Goal: Task Accomplishment & Management: Complete application form

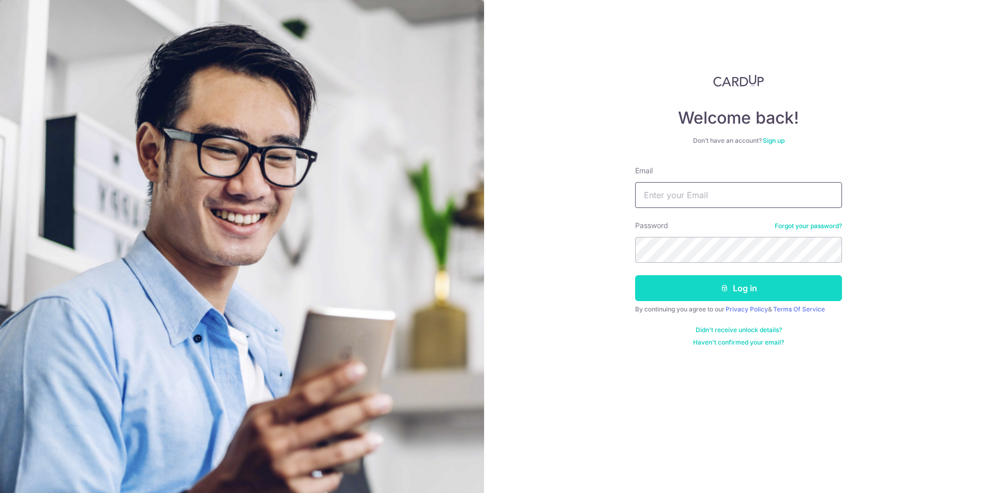
type input "[EMAIL_ADDRESS][DOMAIN_NAME]"
click at [719, 285] on button "Log in" at bounding box center [738, 288] width 207 height 26
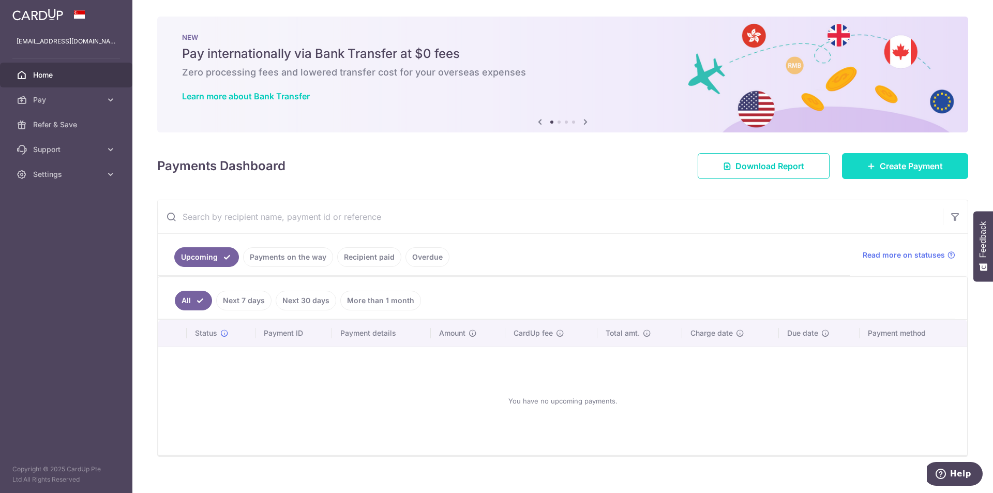
click at [868, 166] on icon at bounding box center [872, 166] width 8 height 8
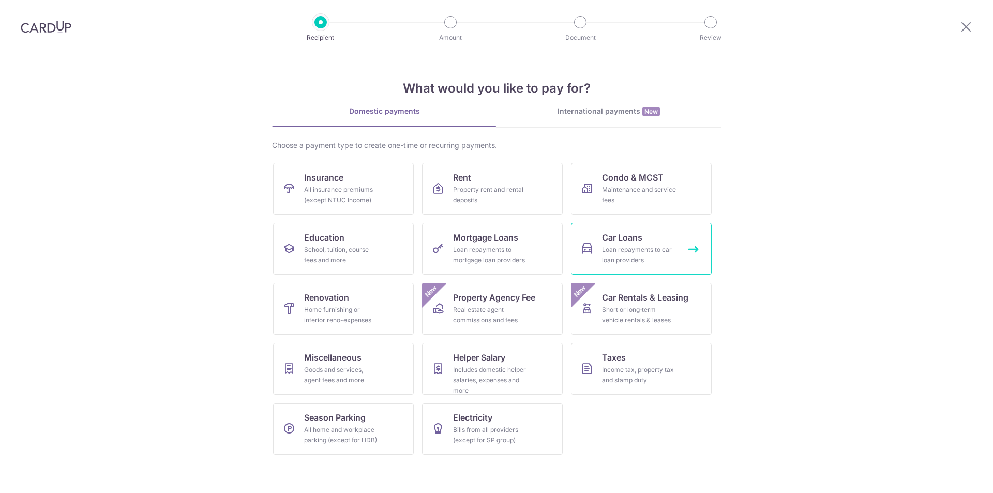
click at [599, 244] on link "Car Loans Loan repayments to car loan providers" at bounding box center [641, 249] width 141 height 52
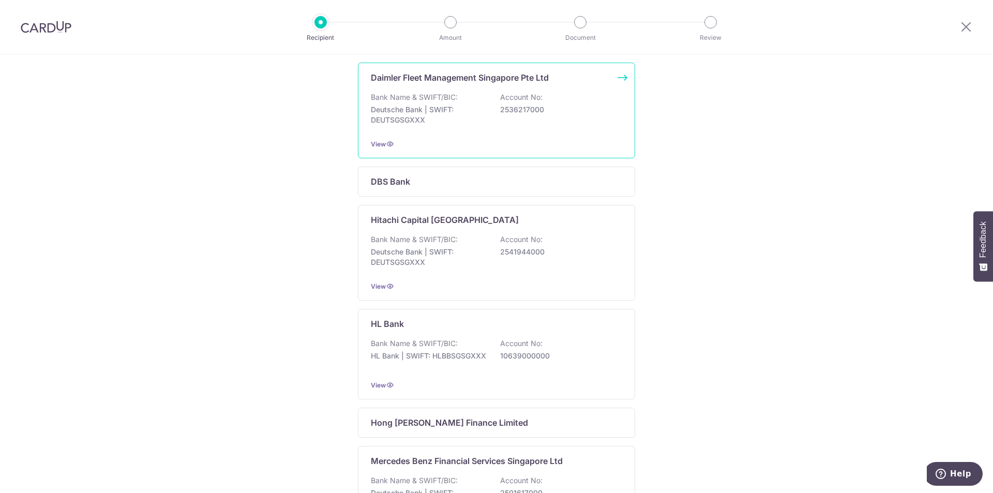
click at [542, 145] on div "View" at bounding box center [496, 144] width 251 height 11
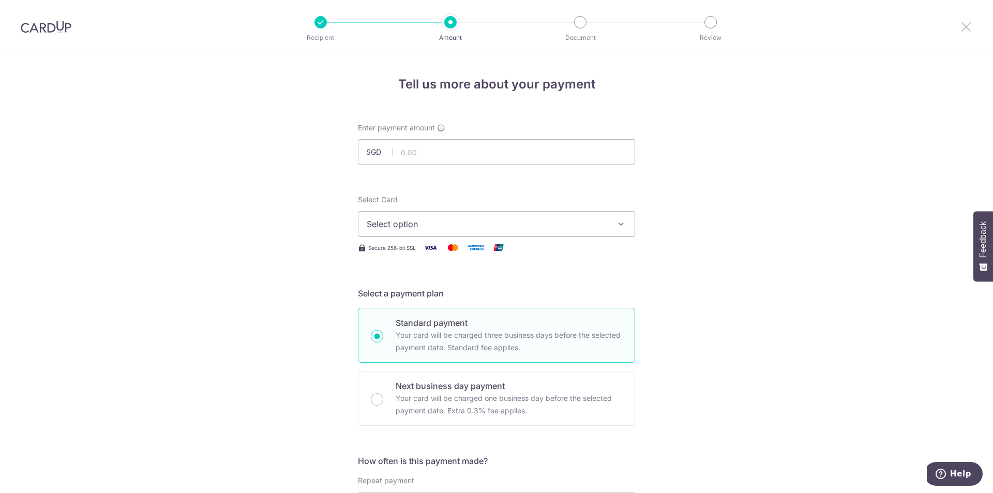
click at [963, 28] on icon at bounding box center [966, 26] width 12 height 13
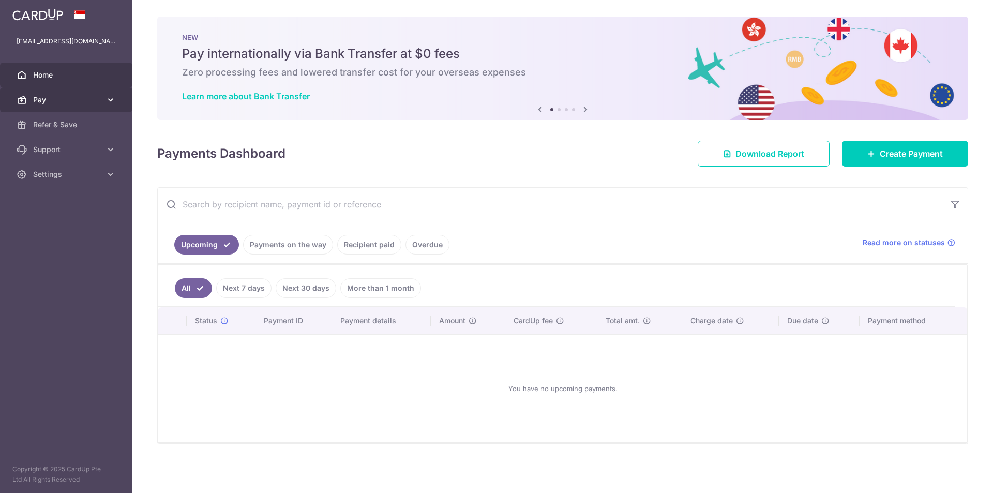
click at [64, 99] on span "Pay" at bounding box center [67, 100] width 68 height 10
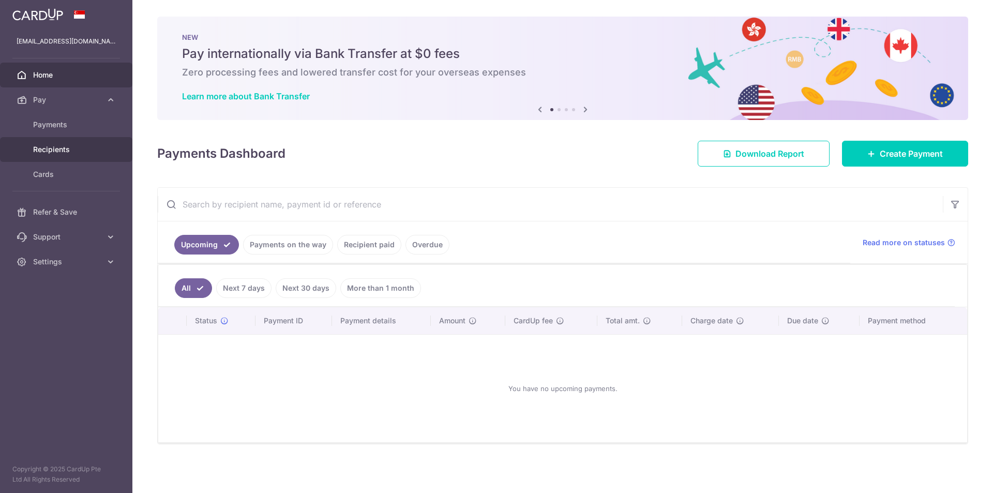
click at [72, 153] on span "Recipients" at bounding box center [67, 149] width 68 height 10
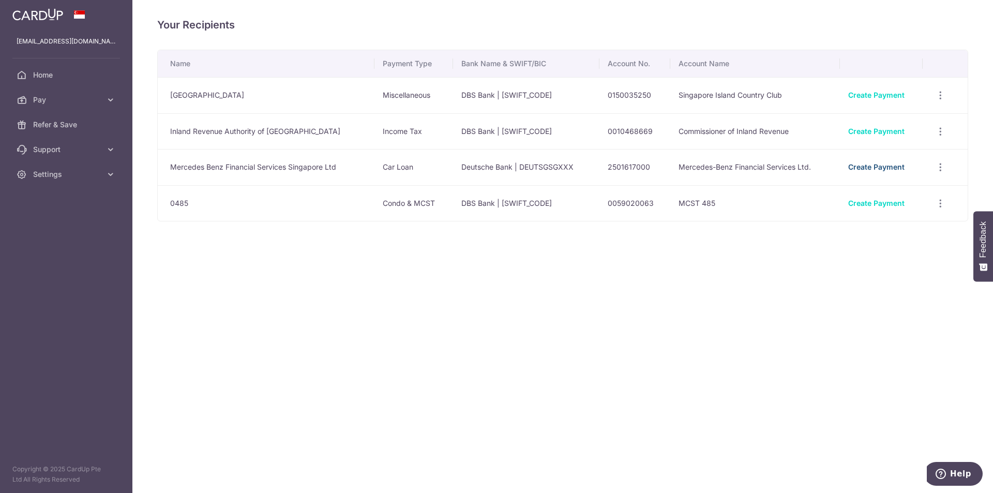
click at [867, 170] on link "Create Payment" at bounding box center [876, 166] width 56 height 9
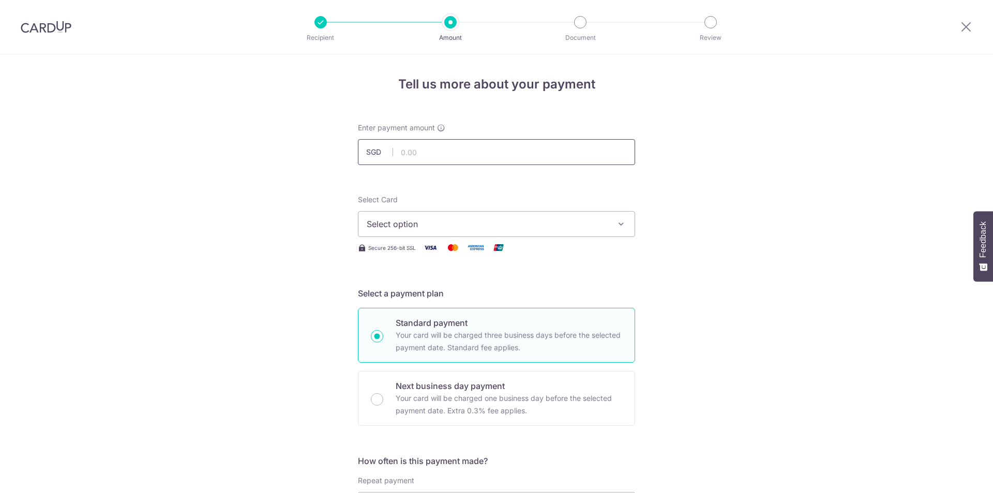
drag, startPoint x: 0, startPoint y: 0, endPoint x: 418, endPoint y: 149, distance: 443.8
click at [418, 149] on input "text" at bounding box center [496, 152] width 277 height 26
click at [420, 148] on input "text" at bounding box center [496, 152] width 277 height 26
drag, startPoint x: 441, startPoint y: 146, endPoint x: 439, endPoint y: 151, distance: 5.6
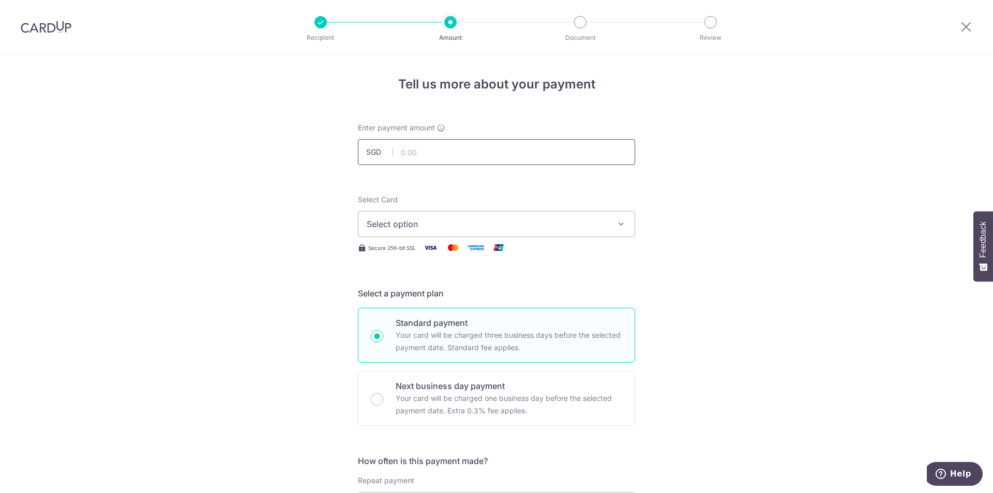
click at [441, 147] on input "text" at bounding box center [496, 152] width 277 height 26
type input "2,154.00"
click at [423, 218] on span "Select option" at bounding box center [487, 224] width 241 height 12
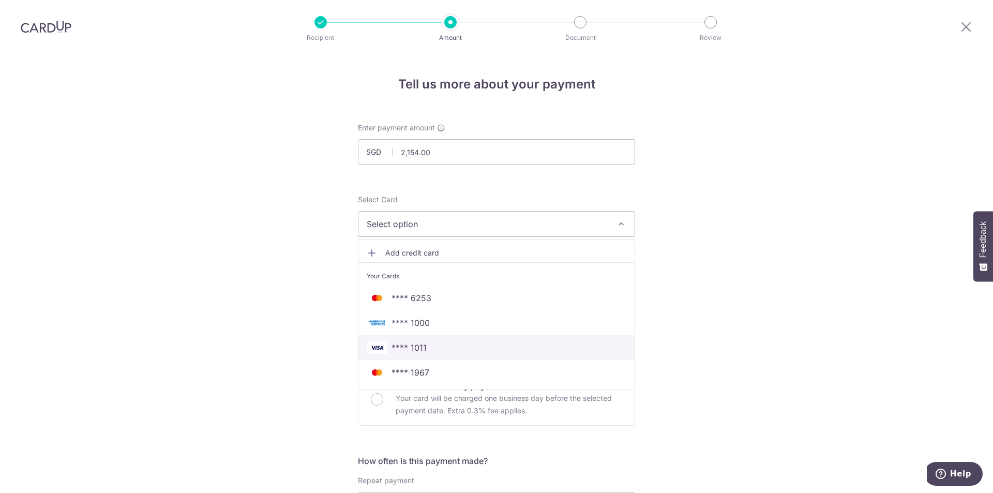
click at [406, 345] on span "**** 1011" at bounding box center [409, 347] width 35 height 12
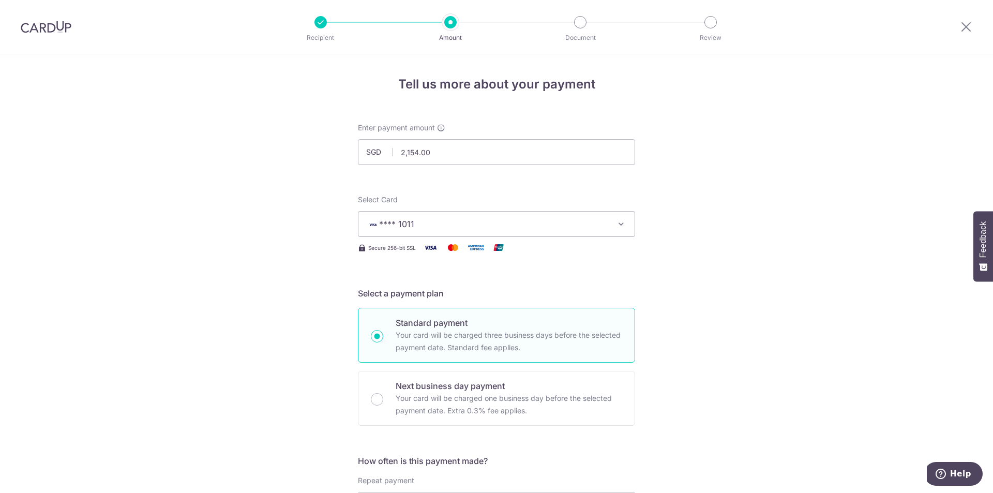
click at [473, 223] on span "**** 1011" at bounding box center [487, 224] width 241 height 12
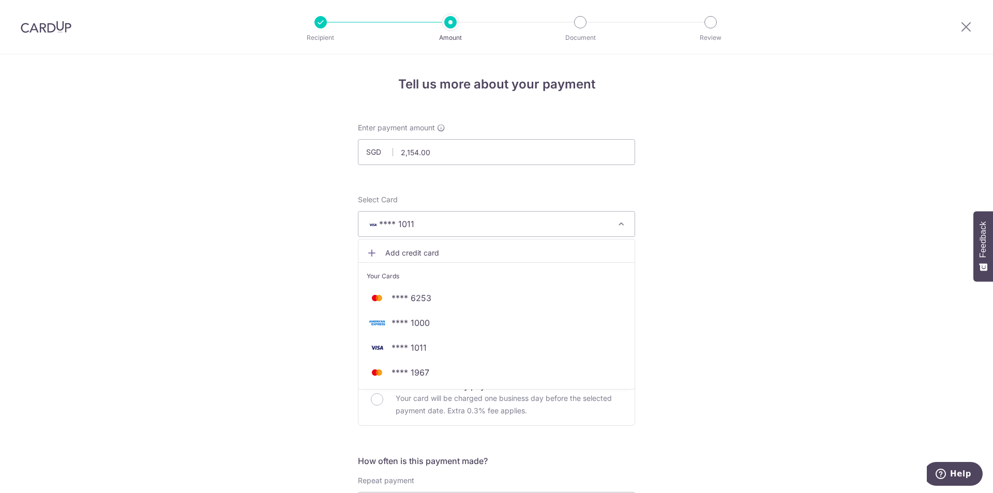
click at [416, 248] on span "Add credit card" at bounding box center [505, 253] width 241 height 10
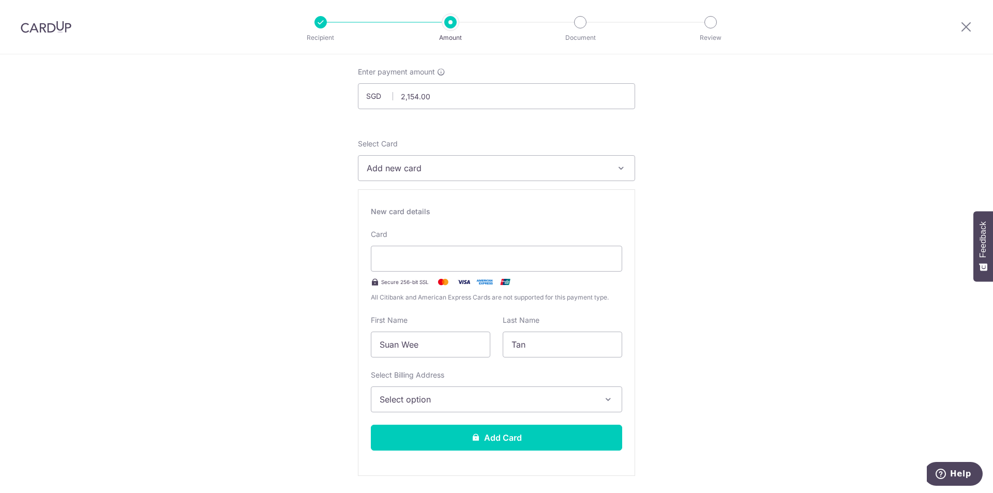
scroll to position [259, 0]
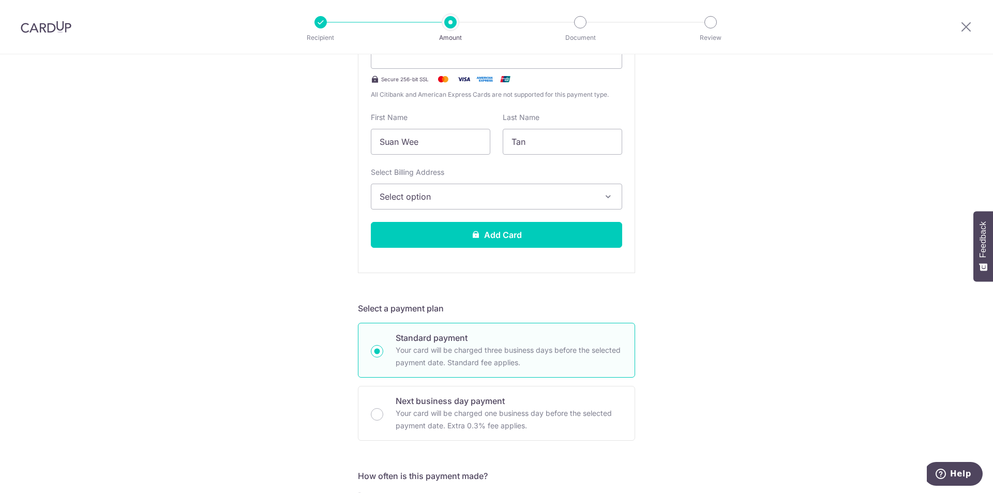
click at [431, 192] on span "Select option" at bounding box center [487, 196] width 215 height 12
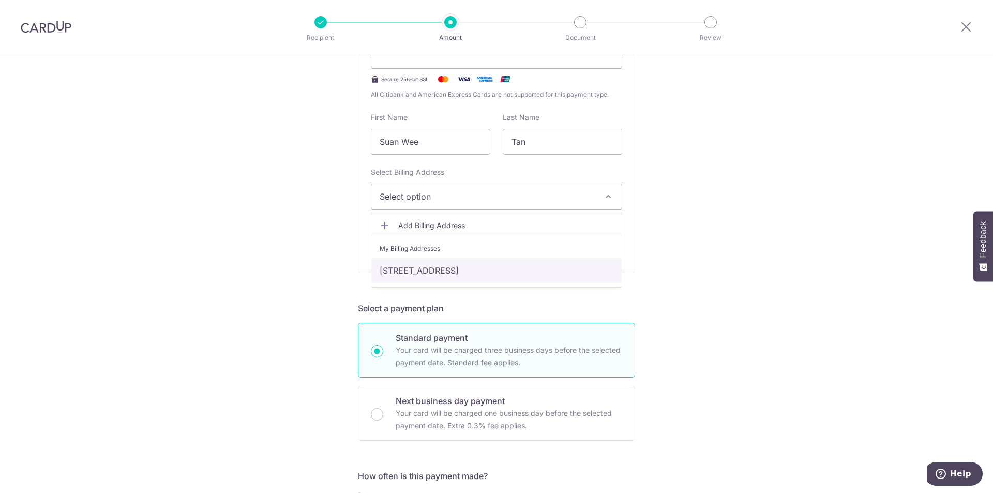
click at [415, 273] on link "1 Goldhill Plaza #03-39, Podium Block, Singapore, Singapore-308899" at bounding box center [496, 270] width 250 height 25
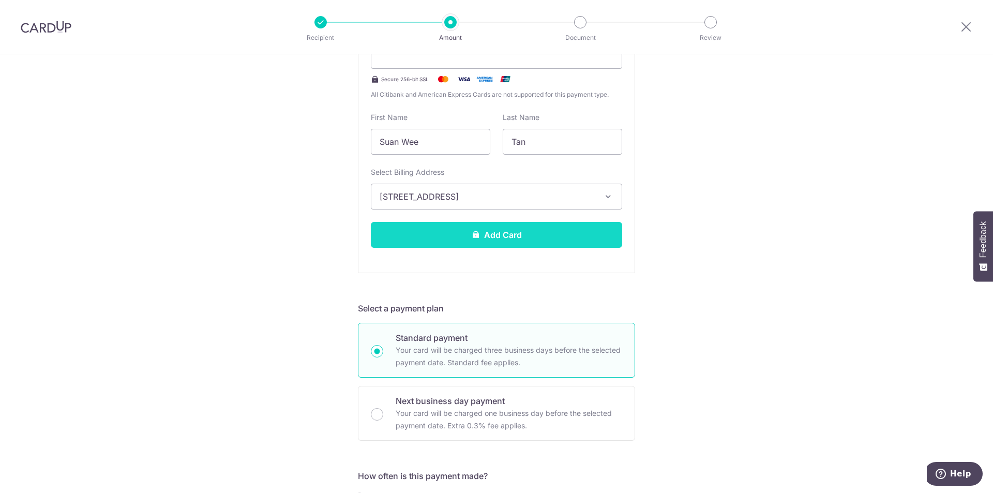
click at [462, 239] on button "Add Card" at bounding box center [496, 235] width 251 height 26
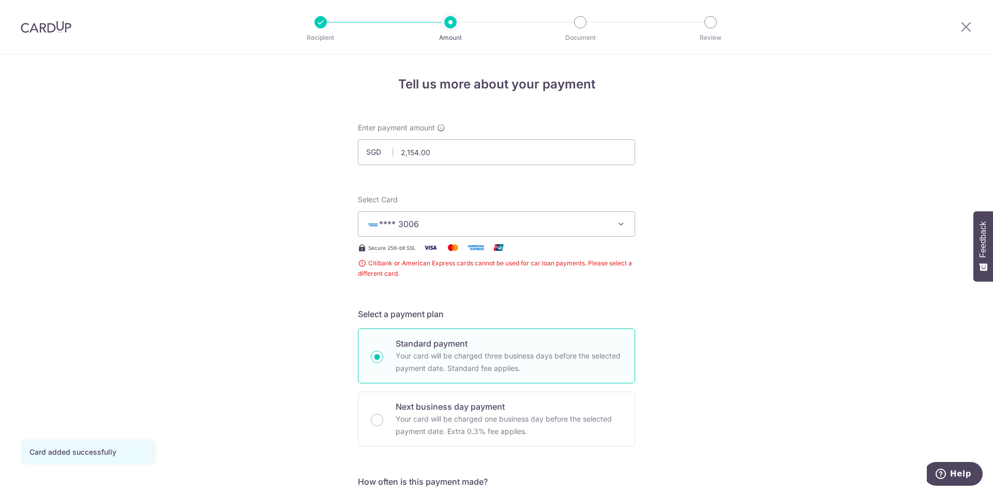
click at [534, 225] on span "**** 3006" at bounding box center [487, 224] width 241 height 12
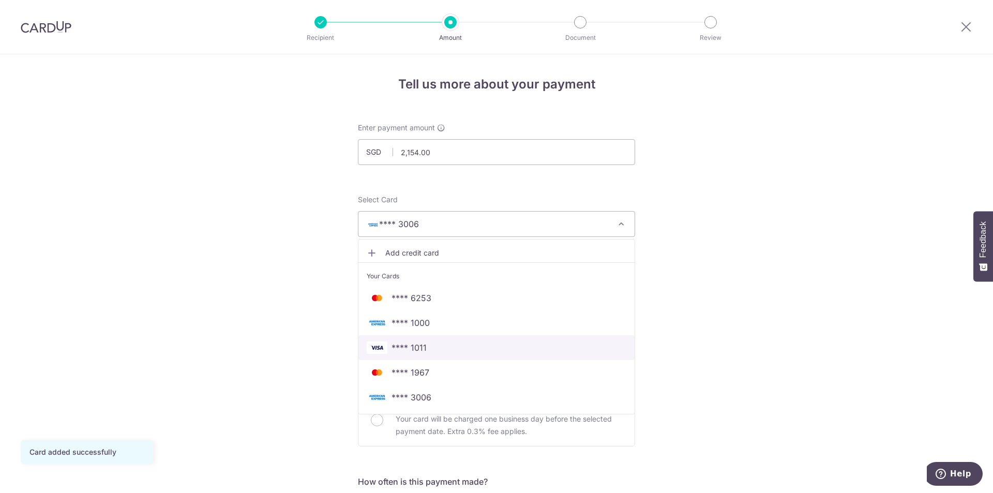
click at [423, 350] on span "**** 1011" at bounding box center [409, 347] width 35 height 12
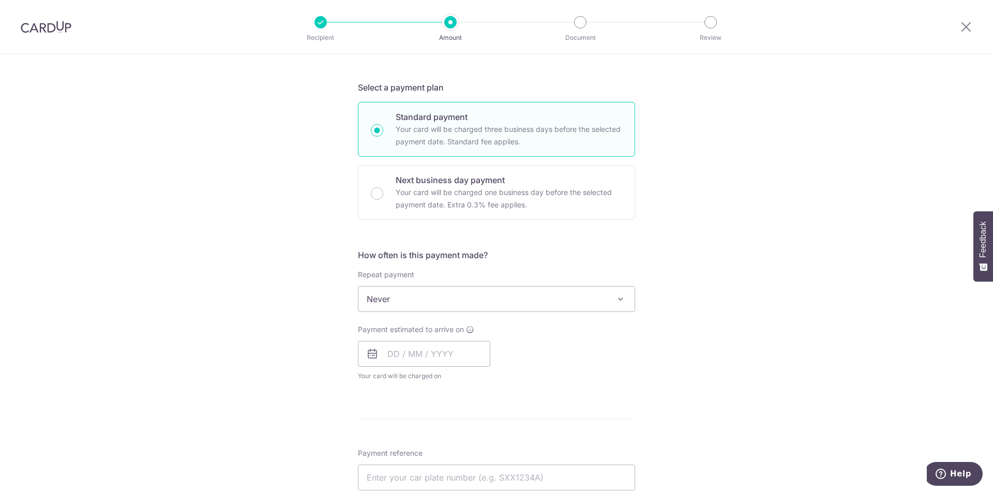
scroll to position [207, 0]
click at [554, 294] on span "Never" at bounding box center [497, 298] width 276 height 25
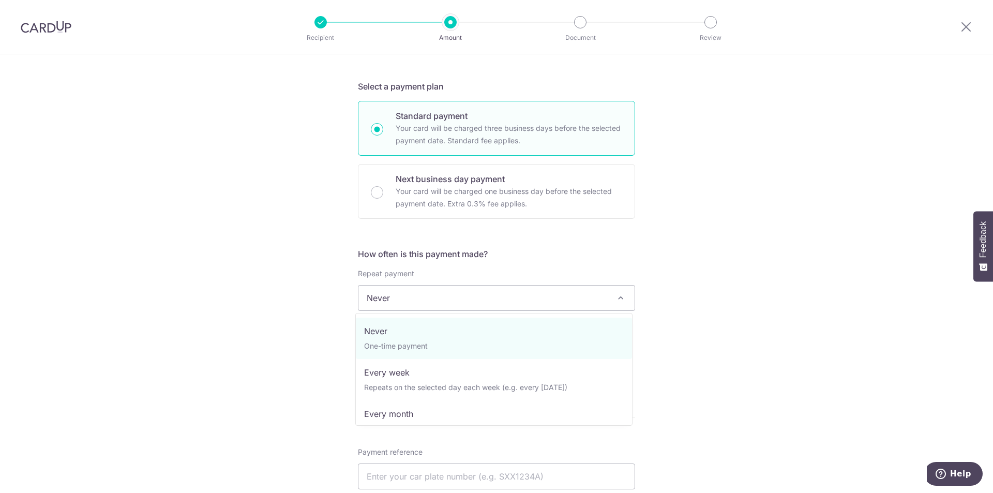
click at [826, 227] on div "Tell us more about your payment Enter payment amount SGD 2,154.00 2154.00 Card …" at bounding box center [496, 315] width 993 height 936
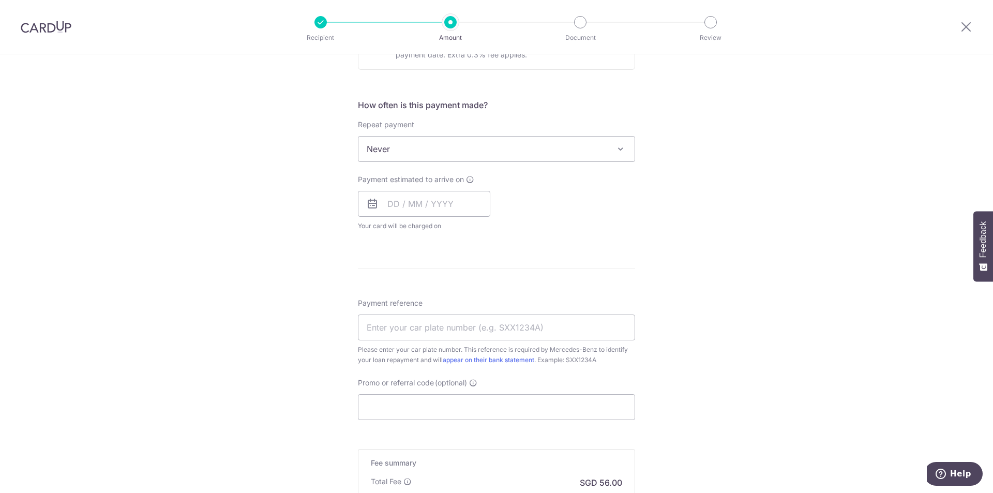
scroll to position [362, 0]
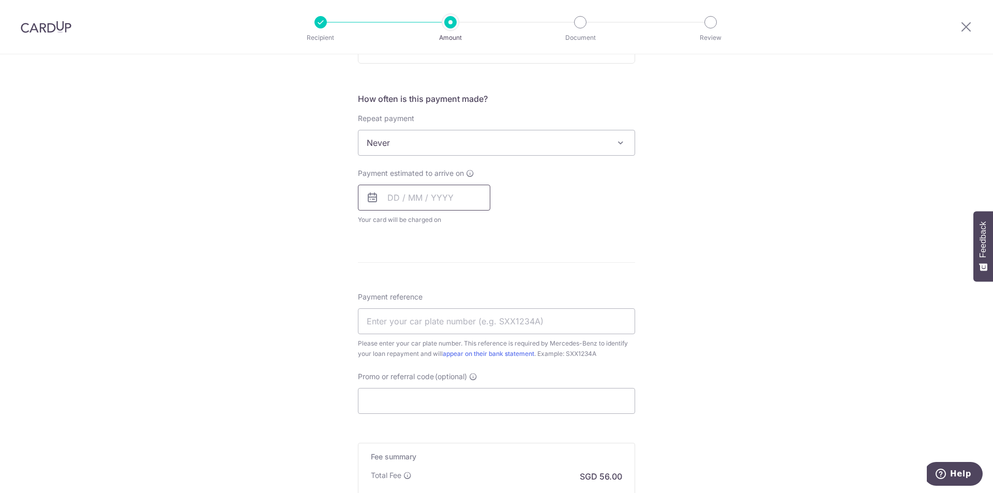
click at [451, 195] on input "text" at bounding box center [424, 198] width 132 height 26
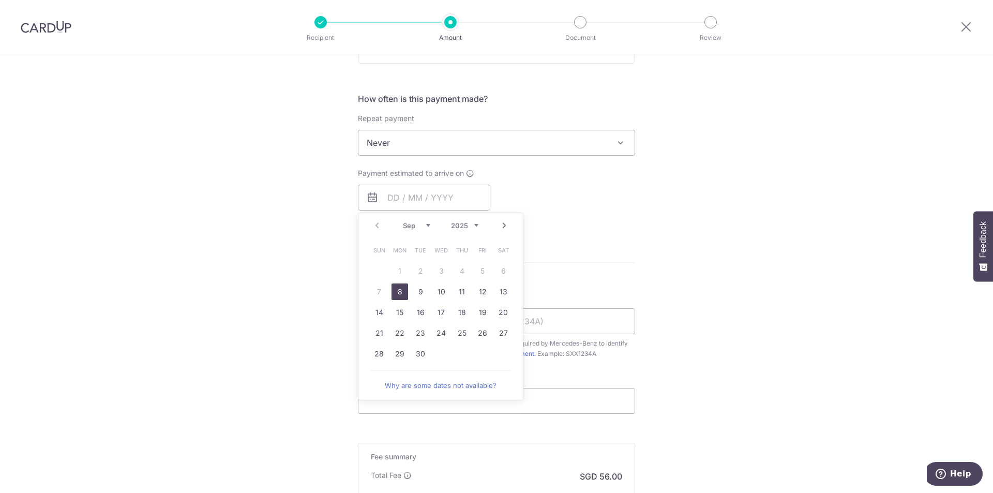
drag, startPoint x: 395, startPoint y: 289, endPoint x: 613, endPoint y: 202, distance: 234.5
click at [395, 289] on link "8" at bounding box center [400, 292] width 17 height 17
type input "[DATE]"
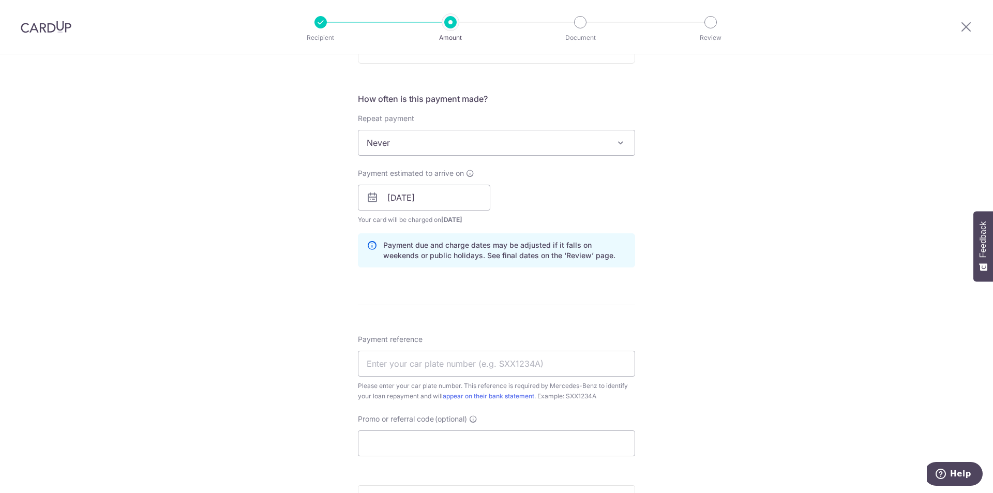
click at [700, 168] on div "Tell us more about your payment Enter payment amount SGD 2,154.00 2154.00 Card …" at bounding box center [496, 181] width 993 height 978
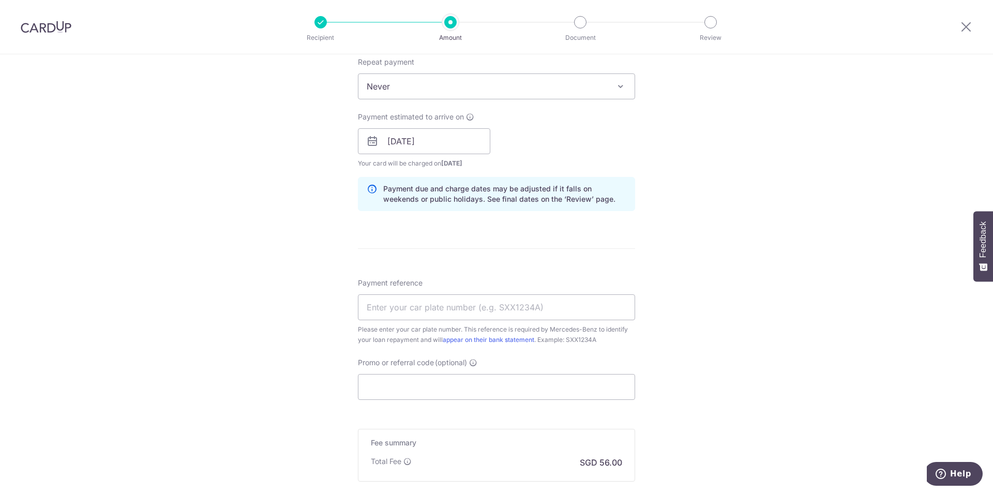
scroll to position [517, 0]
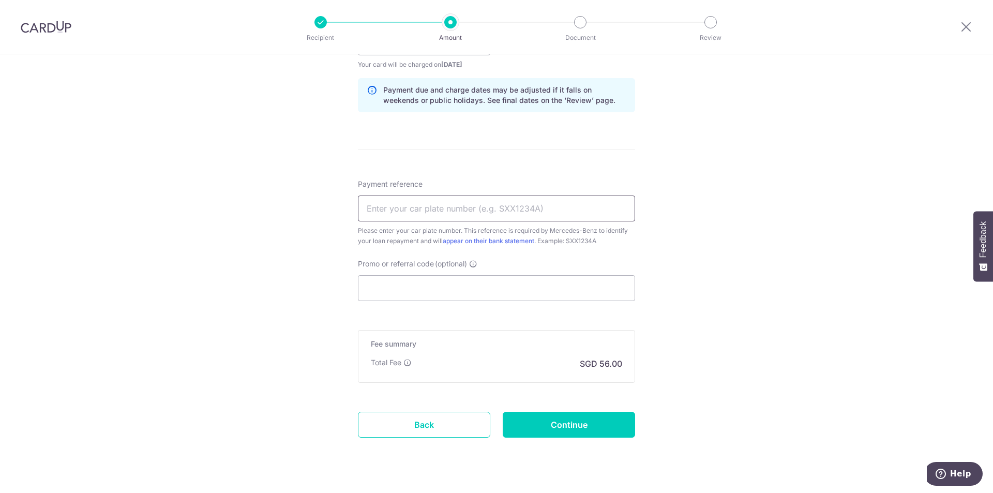
click at [560, 212] on input "Payment reference" at bounding box center [496, 209] width 277 height 26
type input "SLC280A"
click at [713, 254] on div "Tell us more about your payment Enter payment amount SGD 2,154.00 2154.00 Card …" at bounding box center [496, 26] width 993 height 978
click at [578, 431] on input "Continue" at bounding box center [569, 425] width 132 height 26
type input "Create Schedule"
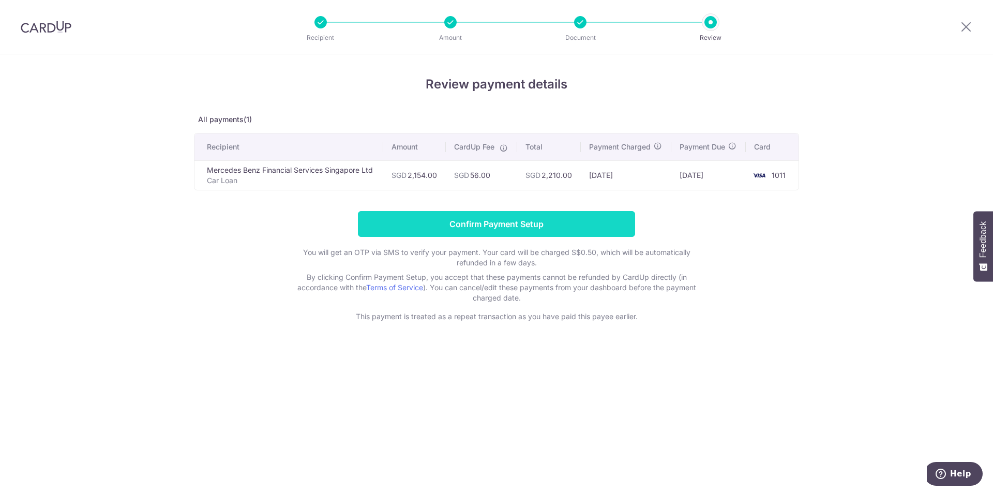
click at [493, 224] on input "Confirm Payment Setup" at bounding box center [496, 224] width 277 height 26
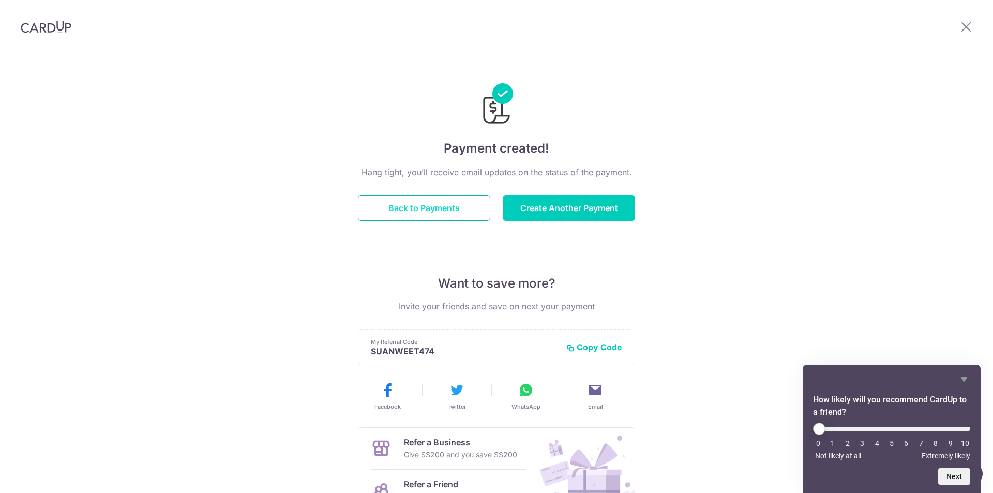
click at [416, 204] on button "Back to Payments" at bounding box center [424, 208] width 132 height 26
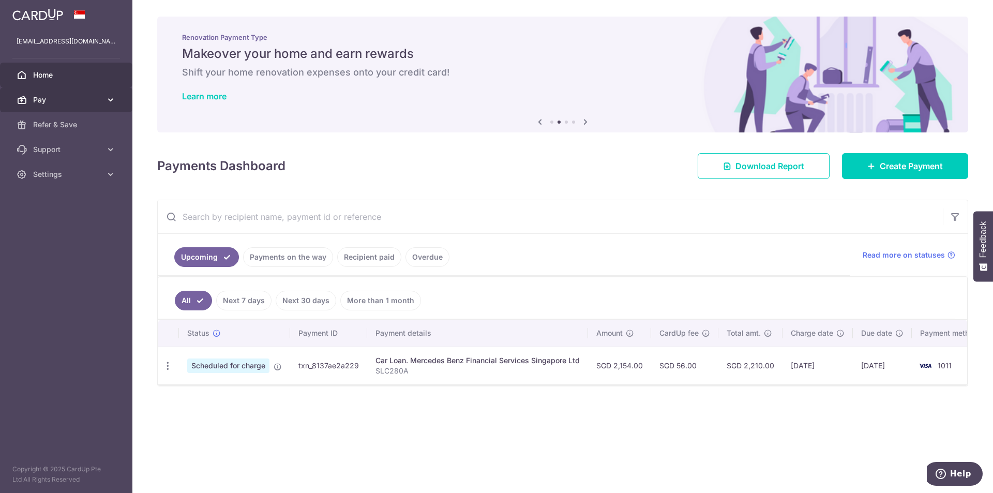
click at [89, 101] on span "Pay" at bounding box center [67, 100] width 68 height 10
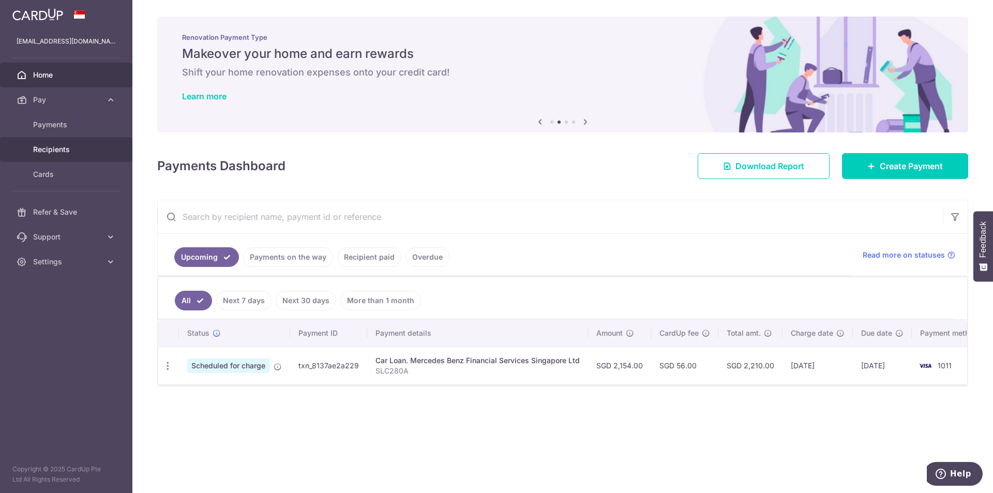
click at [66, 147] on span "Recipients" at bounding box center [67, 149] width 68 height 10
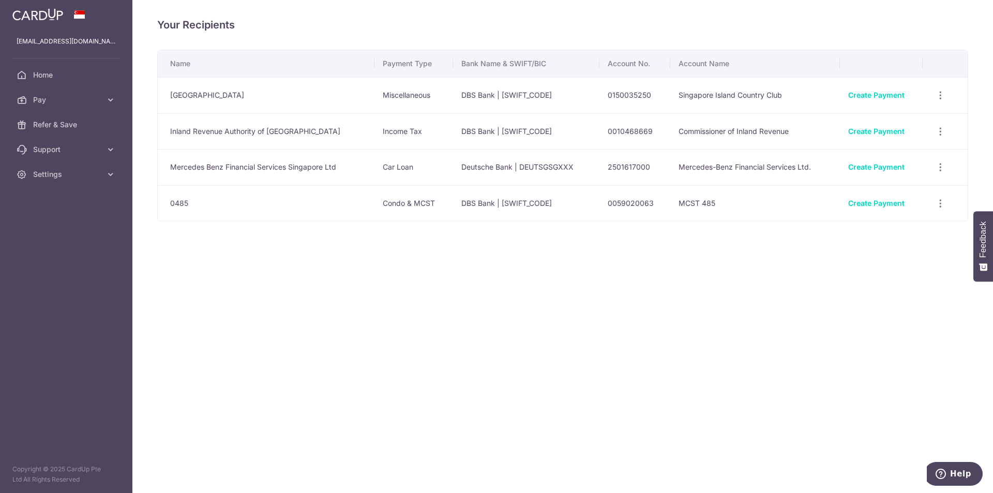
click at [48, 13] on img at bounding box center [37, 14] width 51 height 12
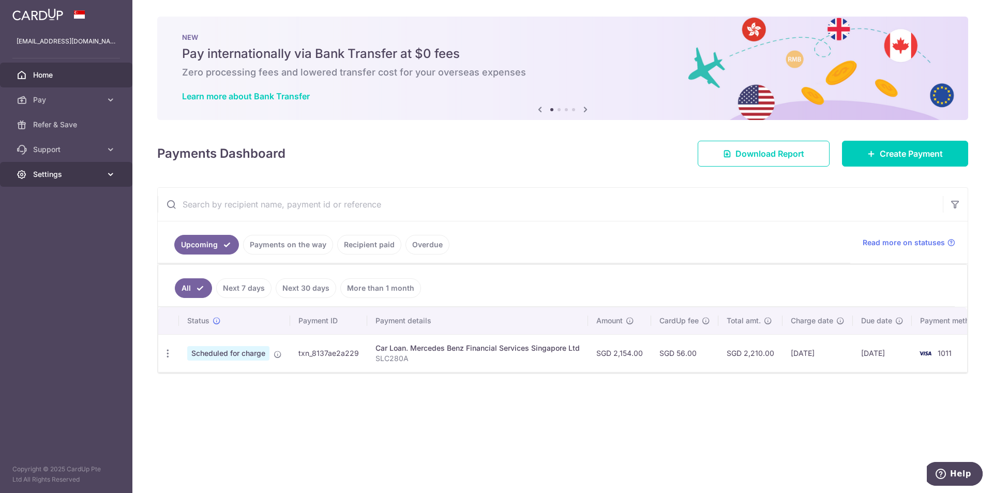
click at [106, 171] on icon at bounding box center [111, 174] width 10 height 10
click at [39, 226] on span "Logout" at bounding box center [67, 224] width 68 height 10
